Goal: Information Seeking & Learning: Compare options

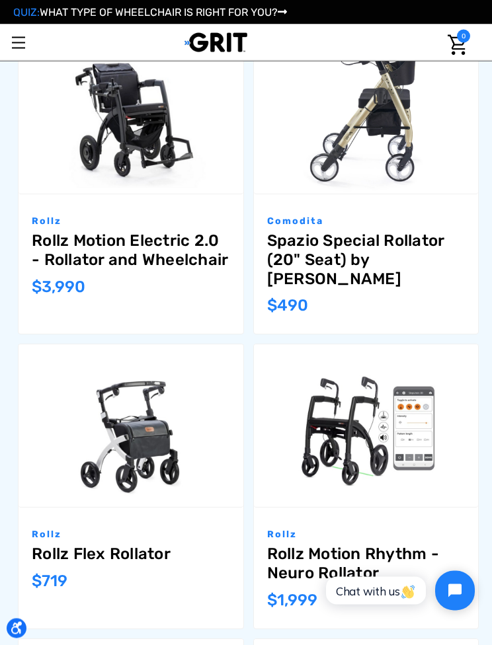
scroll to position [384, 0]
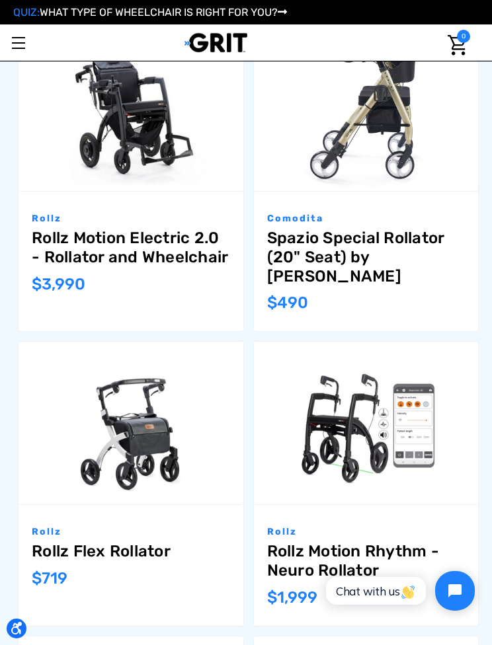
click at [428, 395] on img "Rollz Motion Rhythm - Neuro Rollator,$1,999.00\a" at bounding box center [366, 423] width 225 height 163
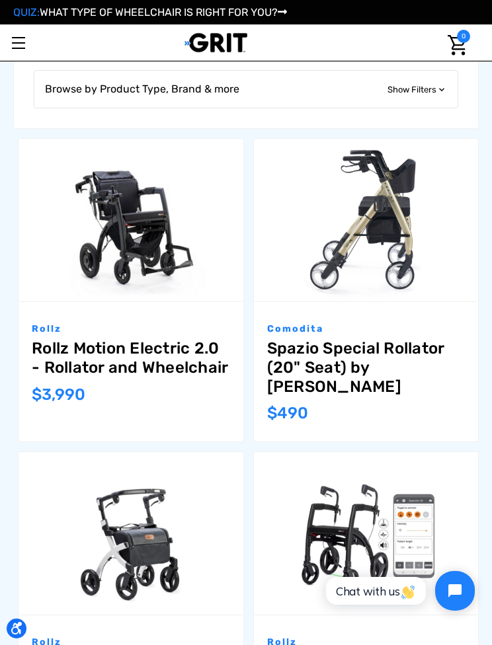
scroll to position [273, 0]
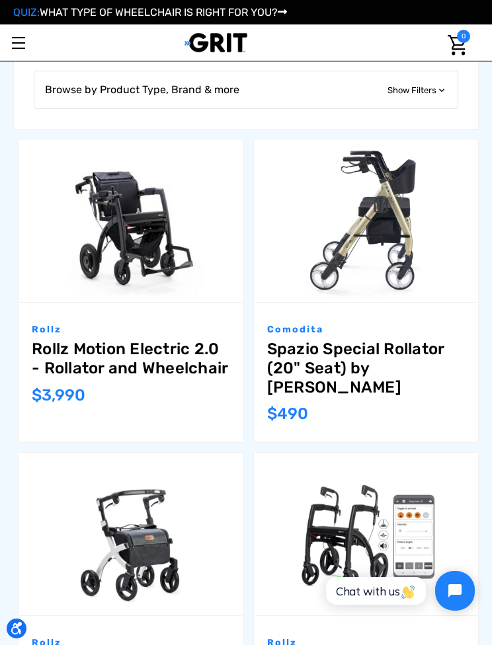
click at [352, 373] on link "Spazio Special Rollator (20" Seat) by [PERSON_NAME]" at bounding box center [366, 368] width 198 height 57
click at [159, 360] on link "Rollz Motion Electric 2.0 - Rollator and Wheelchair" at bounding box center [131, 359] width 198 height 38
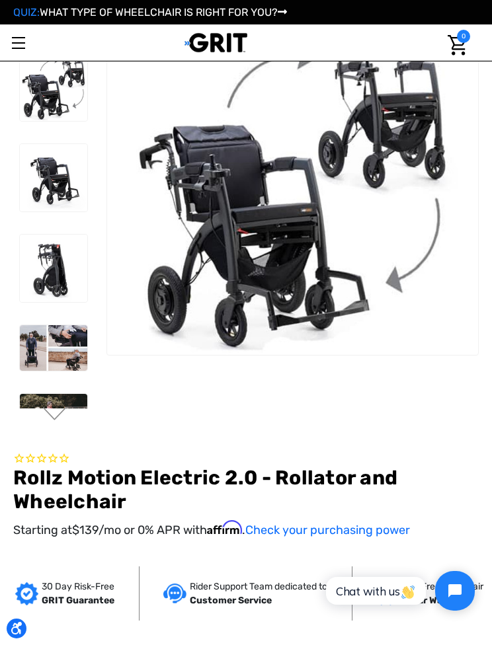
click at [333, 351] on section "Previous" at bounding box center [246, 228] width 475 height 408
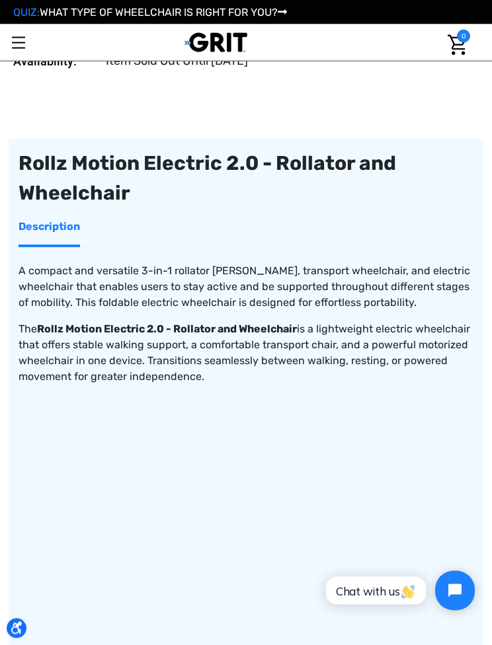
scroll to position [673, 0]
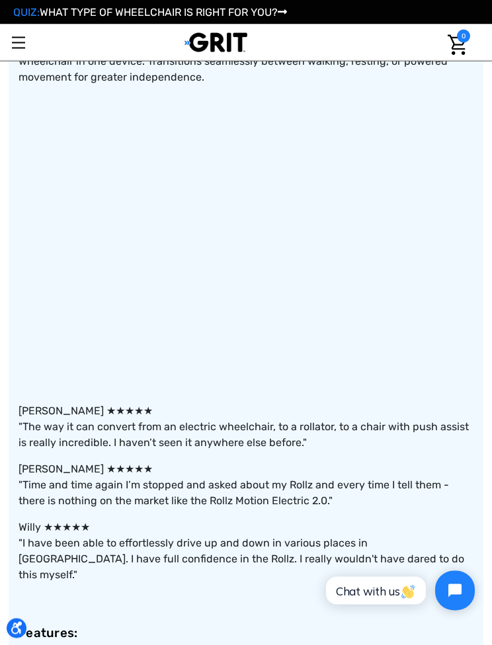
scroll to position [972, 0]
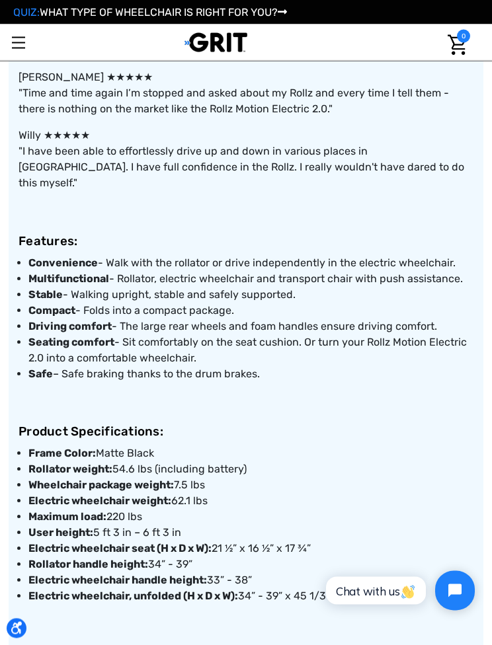
scroll to position [1363, 0]
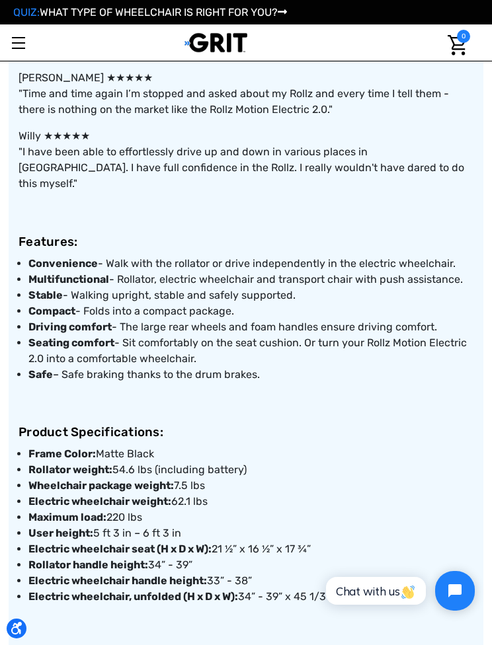
click at [0, 108] on div "Home Products Mobility Walkers Rollz Motion Electric 2.0 - Rollator and Wheelch…" at bounding box center [246, 584] width 492 height 3755
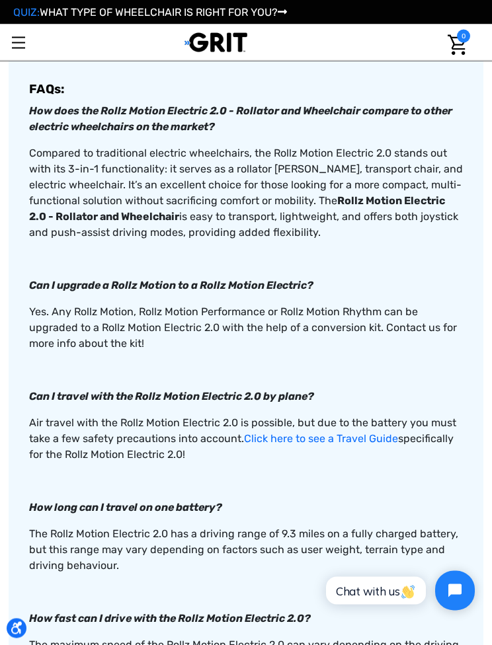
scroll to position [2326, 0]
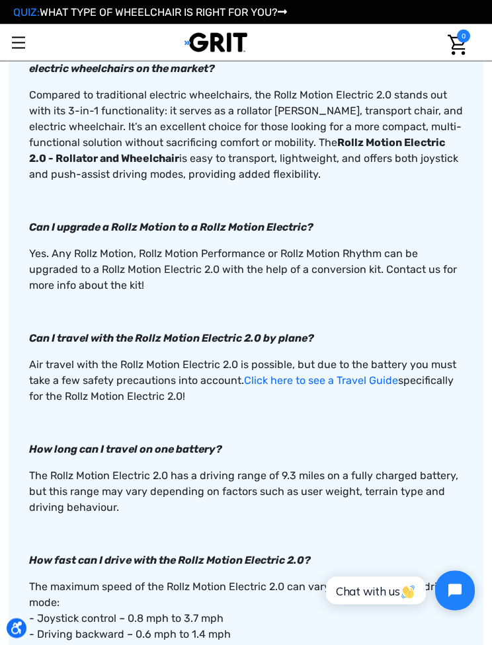
click at [0, 49] on link "Toggle menu" at bounding box center [18, 42] width 36 height 36
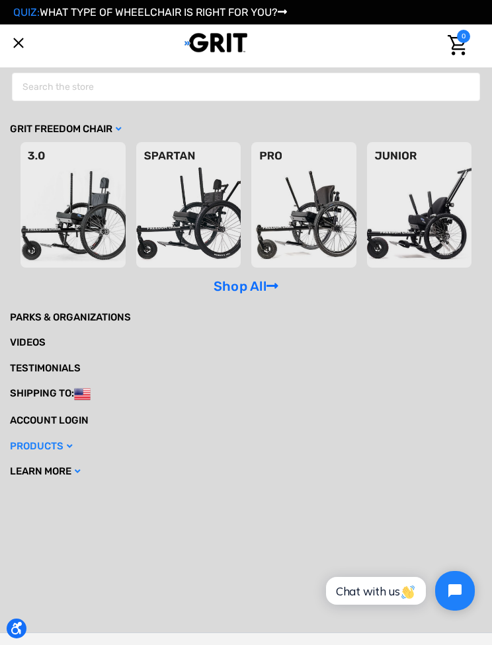
scroll to position [2391, 0]
click at [23, 54] on link "Toggle menu" at bounding box center [18, 42] width 36 height 36
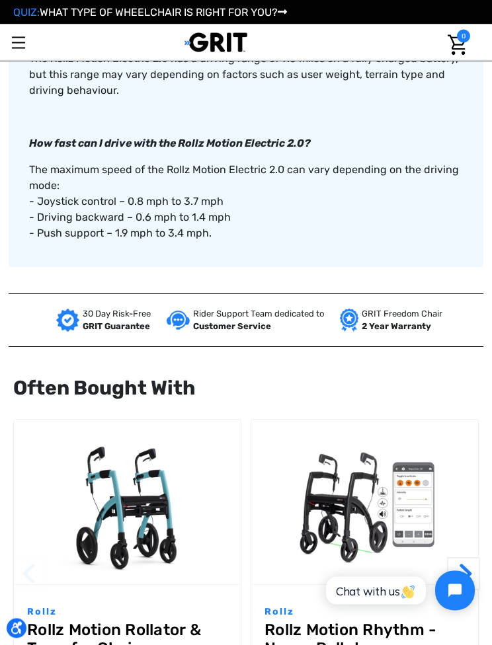
scroll to position [2677, 0]
